Goal: Check status: Check status

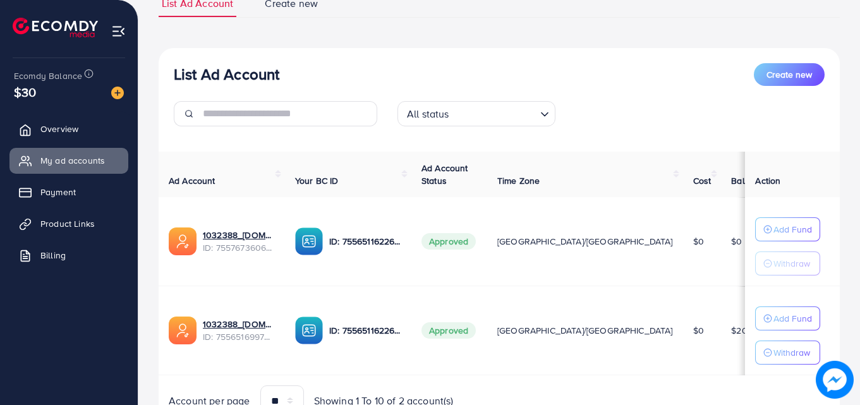
scroll to position [126, 0]
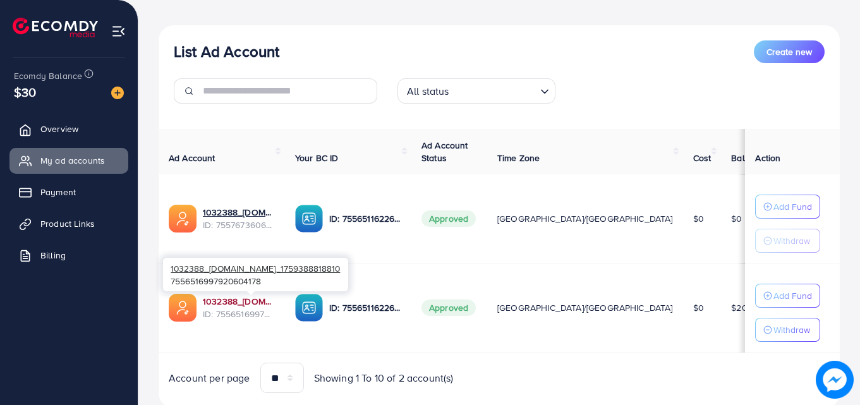
click at [263, 303] on link "1032388_[DOMAIN_NAME]_1759388818810" at bounding box center [239, 301] width 72 height 13
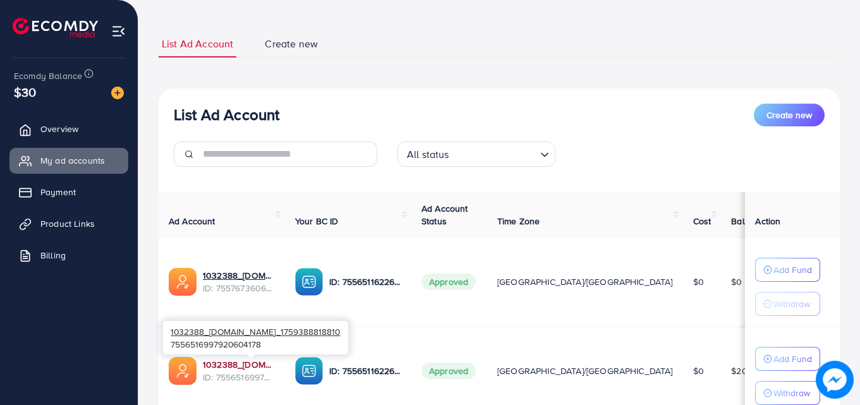
scroll to position [63, 0]
click at [231, 361] on link "1032388_[DOMAIN_NAME]_1759388818810" at bounding box center [239, 364] width 72 height 13
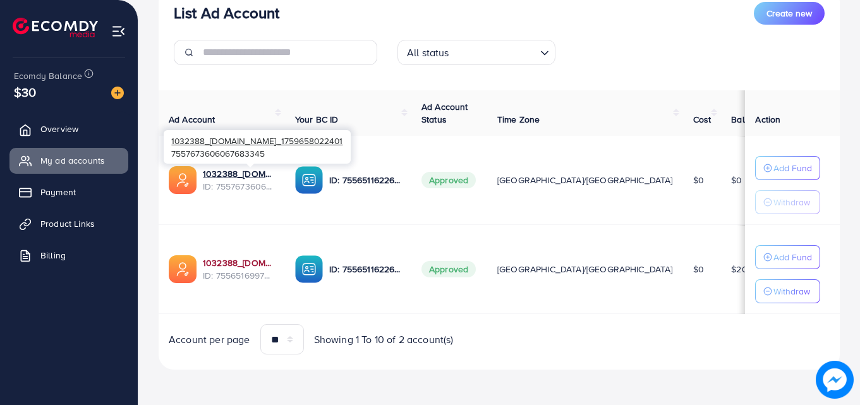
scroll to position [165, 0]
click at [254, 263] on link "1032388_[DOMAIN_NAME]_1759388818810" at bounding box center [239, 263] width 72 height 13
